Goal: Check status: Check status

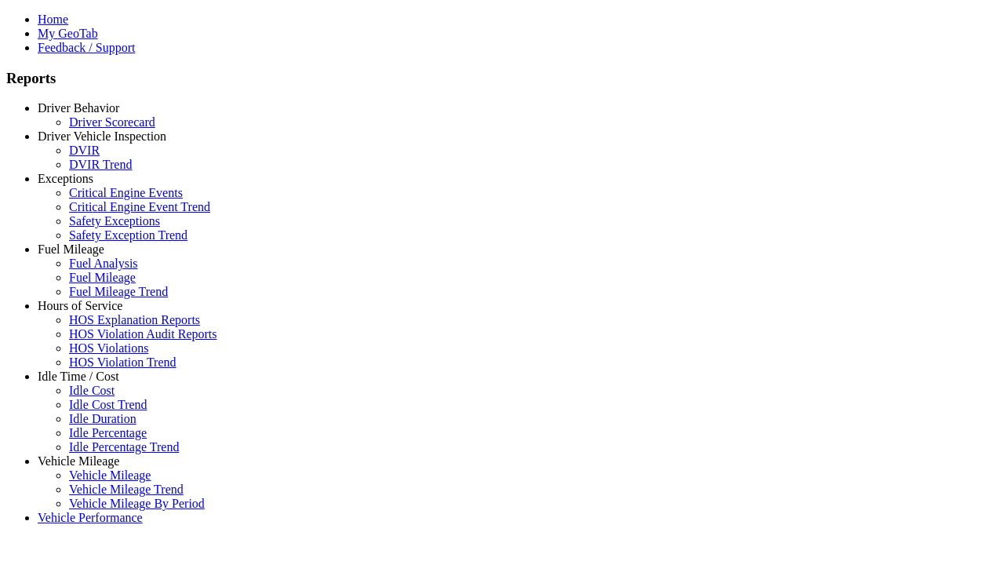
click at [90, 143] on link "Driver Vehicle Inspection" at bounding box center [102, 135] width 129 height 13
click at [100, 157] on link "DVIR" at bounding box center [84, 150] width 31 height 13
select select
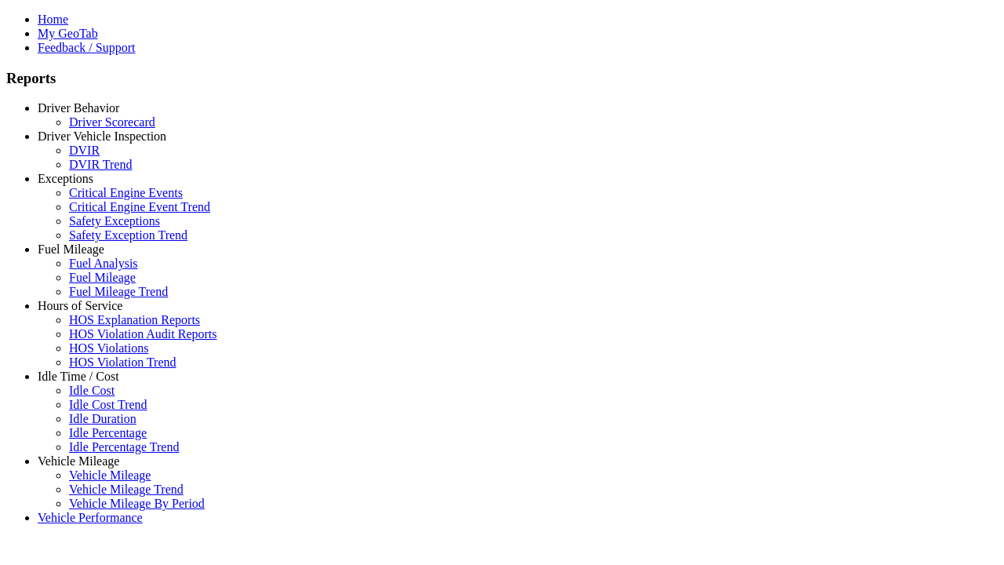
select select
